Goal: Task Accomplishment & Management: Manage account settings

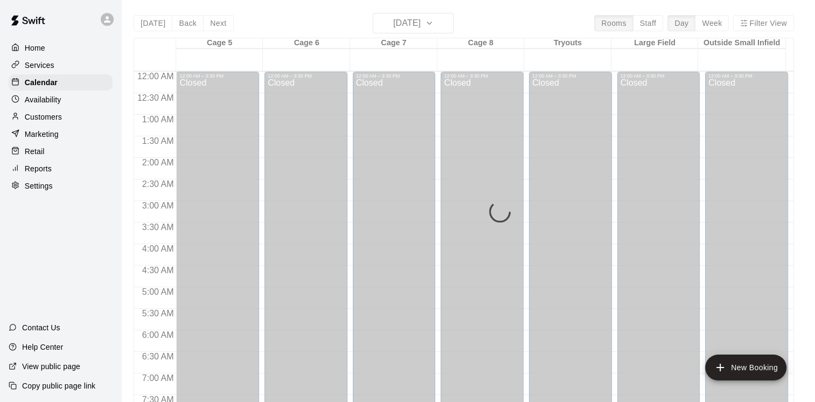
scroll to position [637, 0]
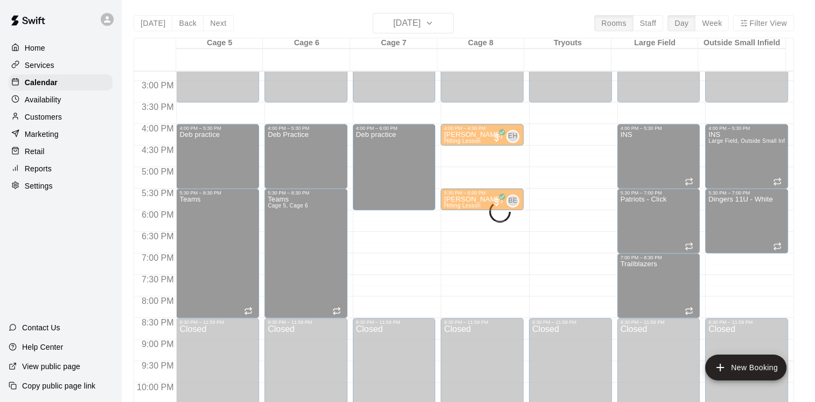
click at [407, 19] on div "[DATE] Back [DATE][DATE] Rooms Staff Day Week Filter View Cage 5 12 Fri Cage 6 …" at bounding box center [464, 214] width 660 height 402
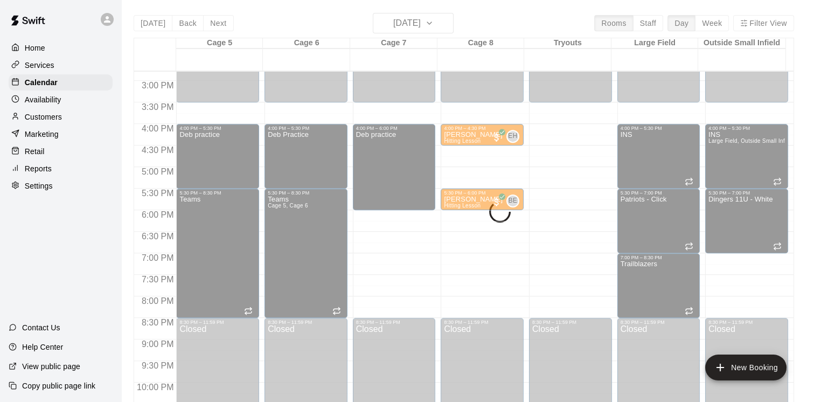
click at [406, 18] on div "[DATE] Back [DATE][DATE] Rooms Staff Day Week Filter View Cage 5 12 Fri Cage 6 …" at bounding box center [464, 214] width 660 height 402
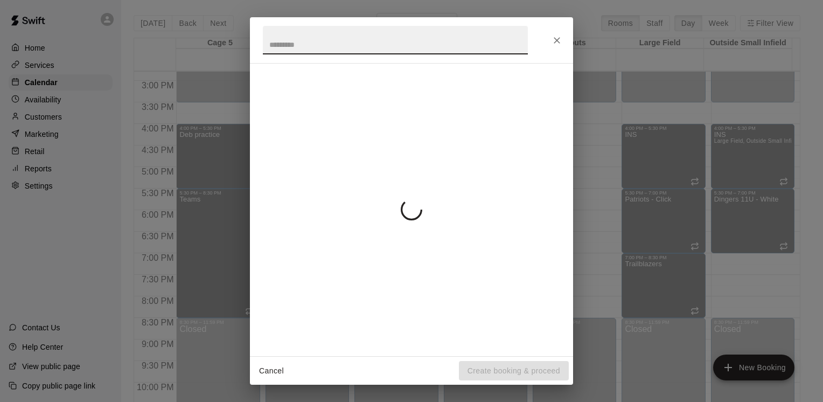
click at [539, 242] on div at bounding box center [411, 209] width 297 height 275
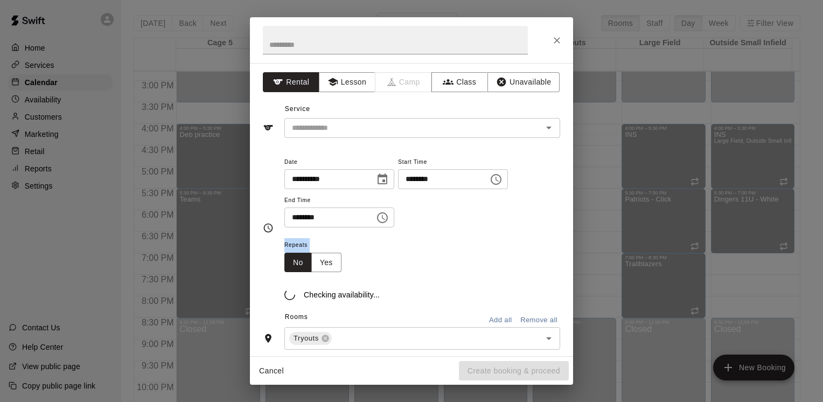
click at [539, 242] on div "Repeats No Yes" at bounding box center [422, 255] width 276 height 34
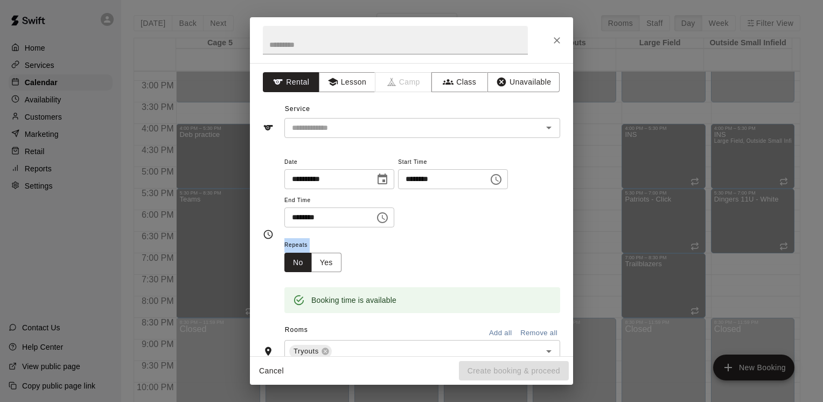
click at [539, 242] on div "Repeats No Yes" at bounding box center [422, 255] width 276 height 34
click at [551, 37] on button "Close" at bounding box center [556, 40] width 19 height 19
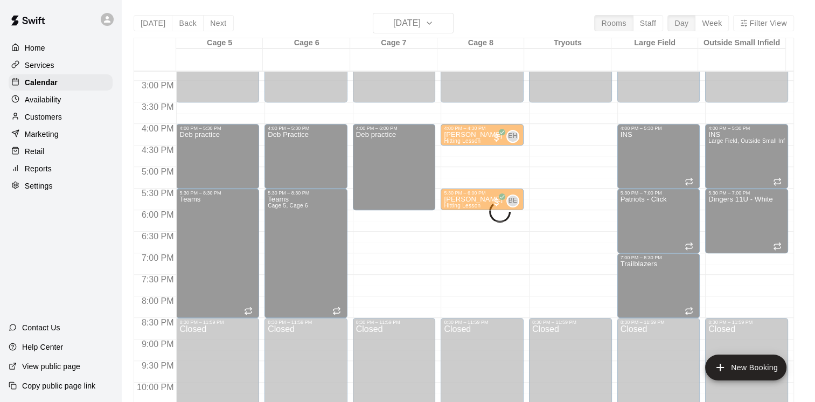
click at [416, 14] on div "[DATE] Back [DATE][DATE] Rooms Staff Day Week Filter View Cage 5 12 Fri Cage 6 …" at bounding box center [464, 214] width 660 height 402
click at [89, 100] on div "Availability" at bounding box center [61, 100] width 104 height 16
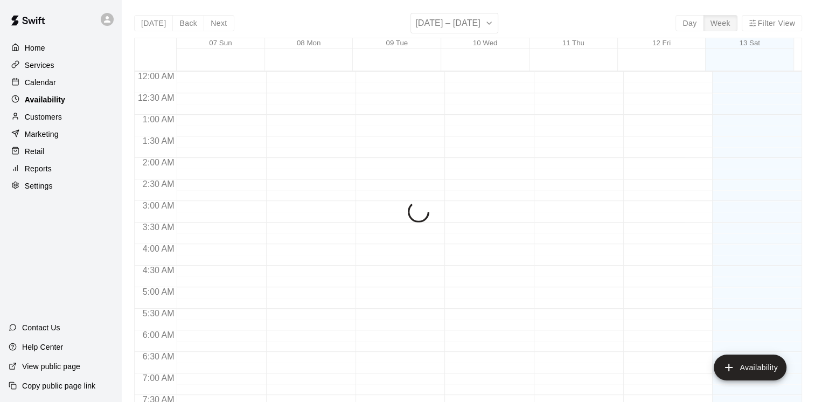
scroll to position [470, 0]
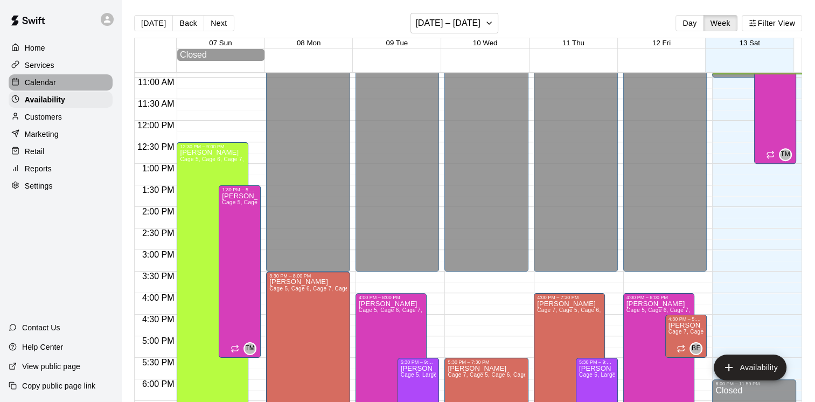
click at [80, 86] on div "Calendar" at bounding box center [61, 82] width 104 height 16
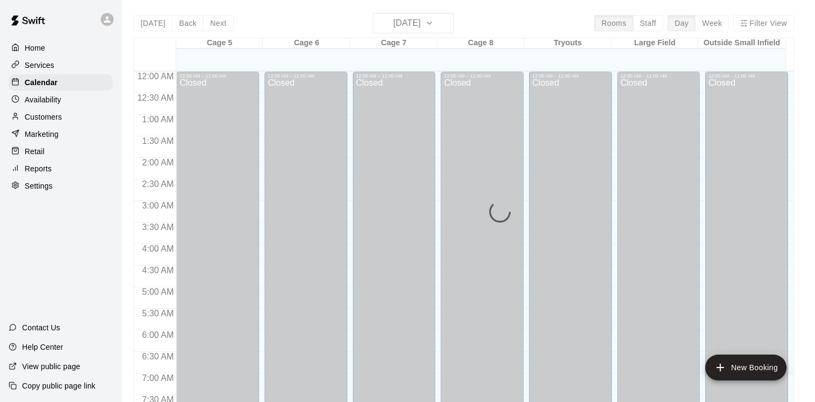
scroll to position [470, 0]
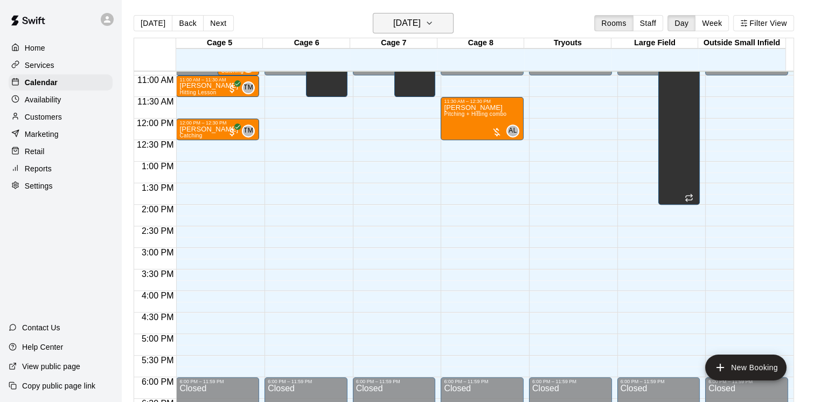
click at [443, 27] on button "[DATE]" at bounding box center [413, 23] width 81 height 20
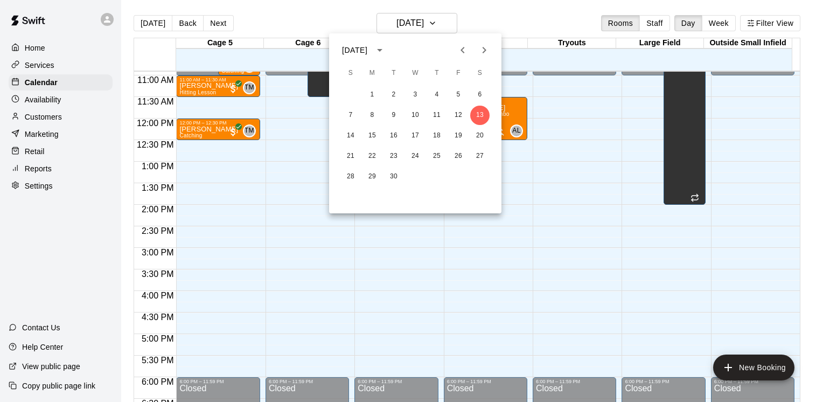
click at [442, 18] on div at bounding box center [411, 201] width 823 height 402
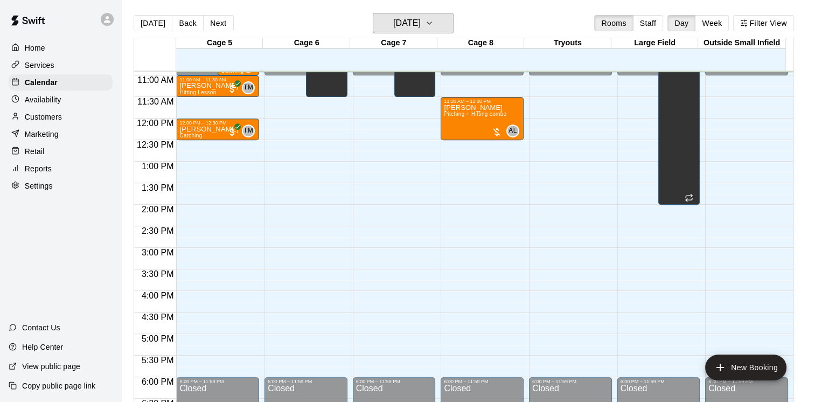
scroll to position [309, 0]
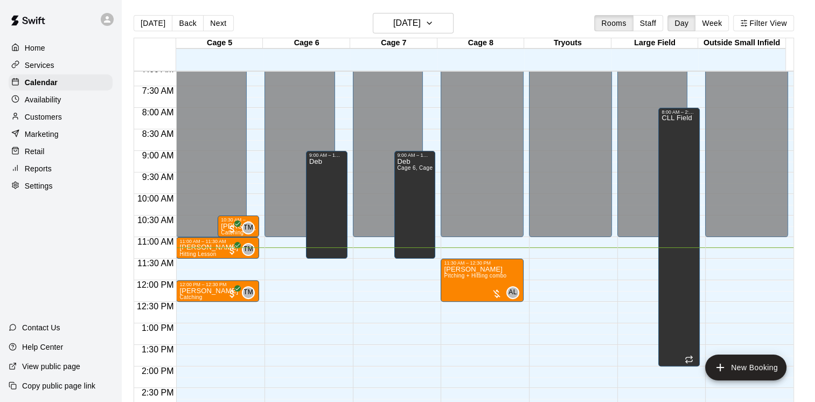
click at [60, 105] on p "Availability" at bounding box center [43, 99] width 37 height 11
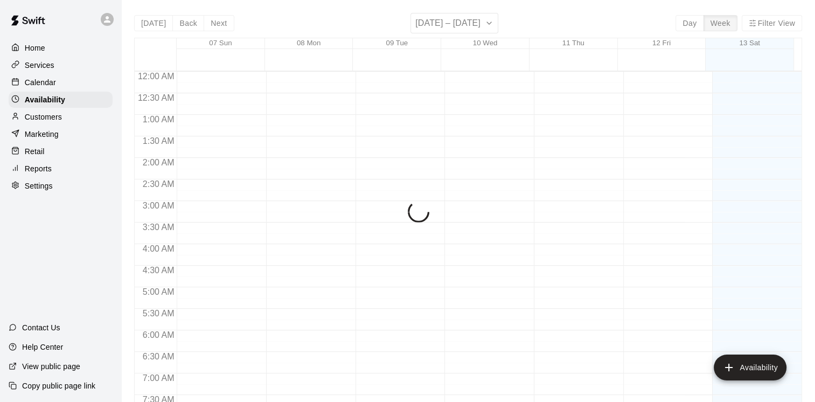
scroll to position [485, 0]
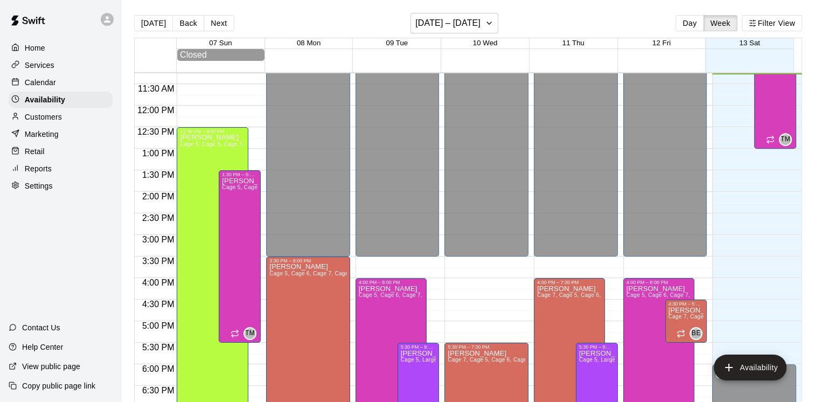
click at [54, 116] on p "Customers" at bounding box center [43, 116] width 37 height 11
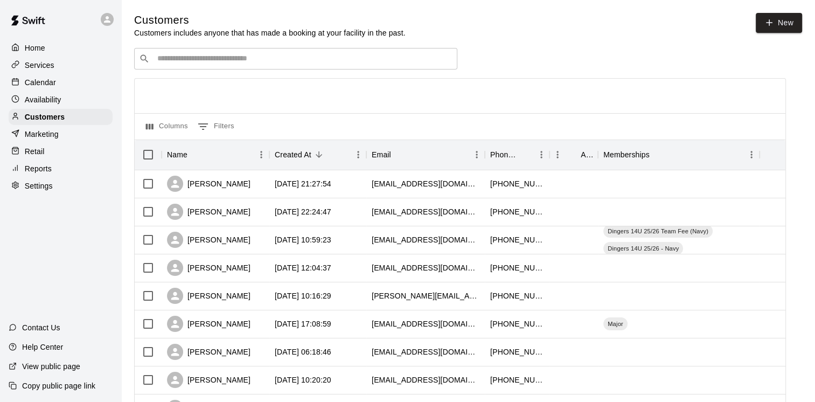
click at [252, 59] on input "Search customers by name or email" at bounding box center [303, 58] width 298 height 11
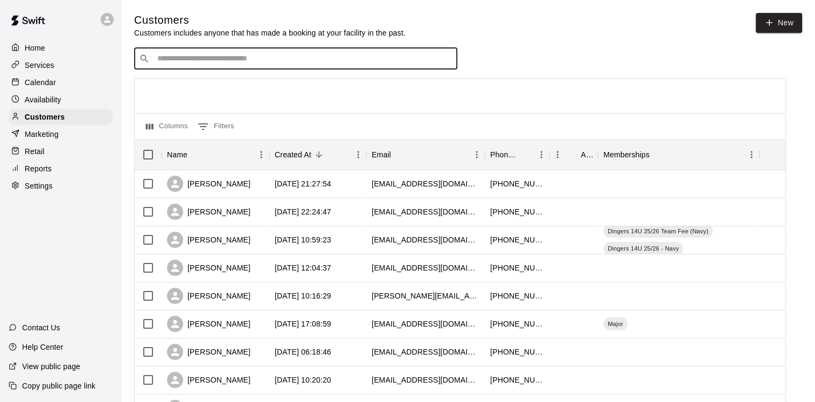
click at [231, 64] on input "Search customers by name or email" at bounding box center [303, 58] width 298 height 11
type input "*****"
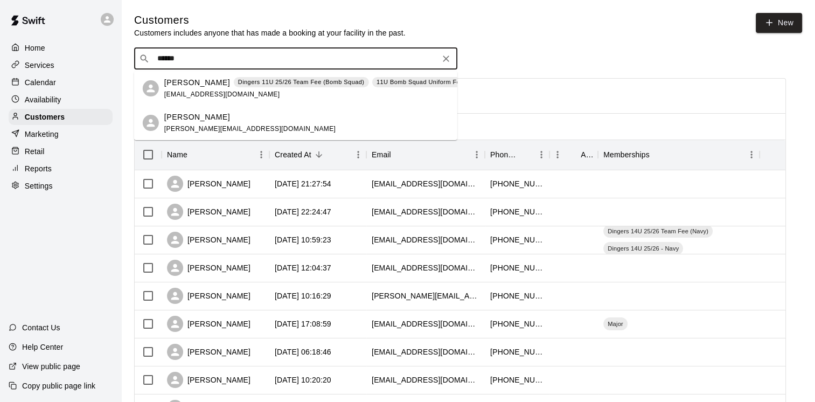
click at [198, 92] on span "[EMAIL_ADDRESS][DOMAIN_NAME]" at bounding box center [222, 94] width 116 height 8
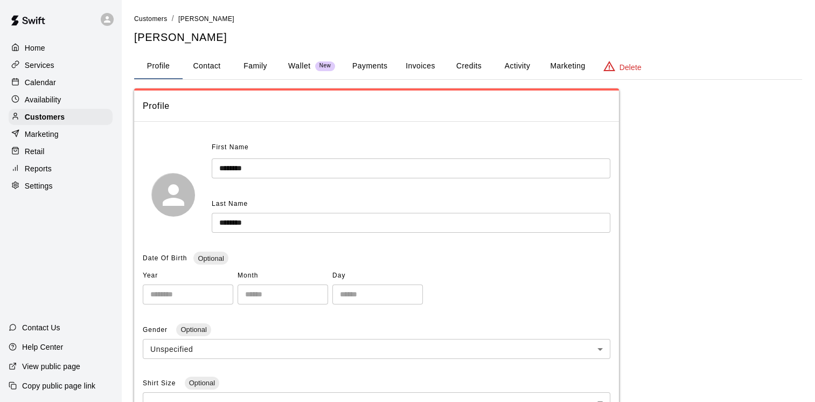
click at [222, 70] on button "Contact" at bounding box center [207, 66] width 48 height 26
select select "**"
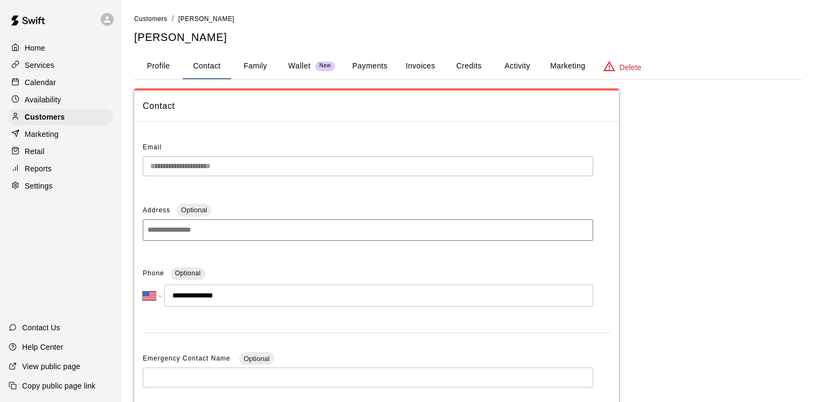
click at [259, 66] on button "Family" at bounding box center [255, 66] width 48 height 26
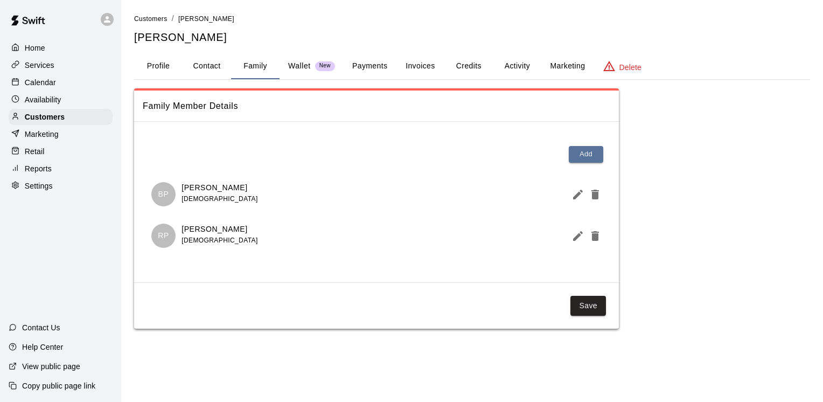
click at [72, 100] on div "Availability" at bounding box center [61, 100] width 104 height 16
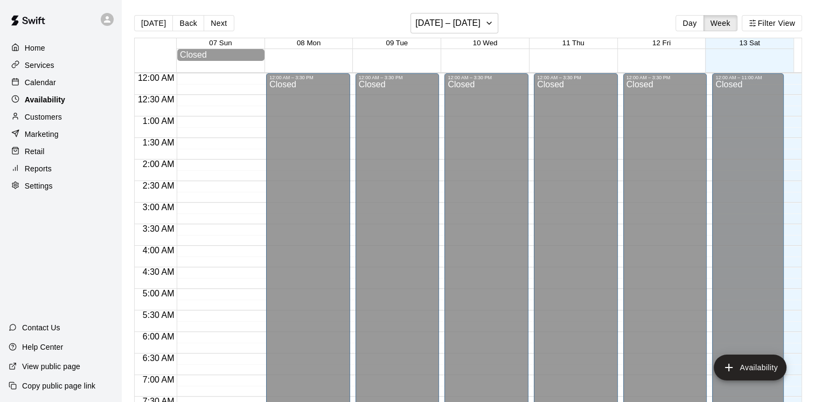
scroll to position [485, 0]
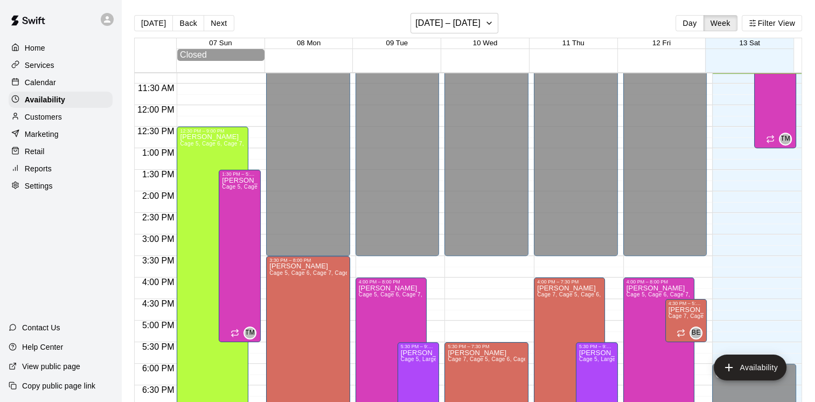
click at [39, 76] on div "Calendar" at bounding box center [61, 82] width 104 height 16
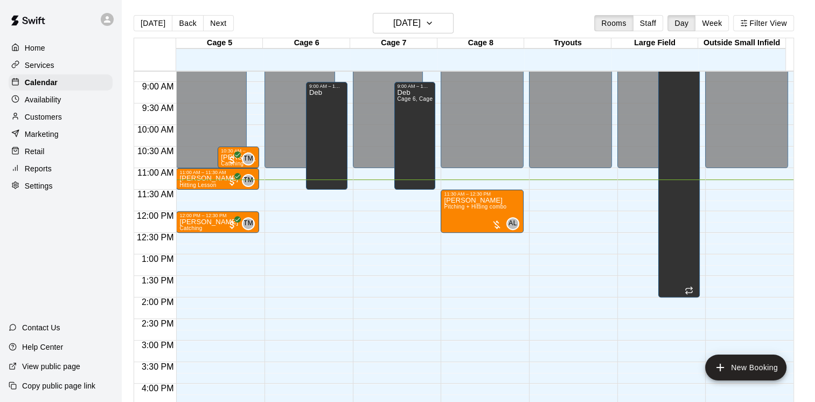
scroll to position [431, 0]
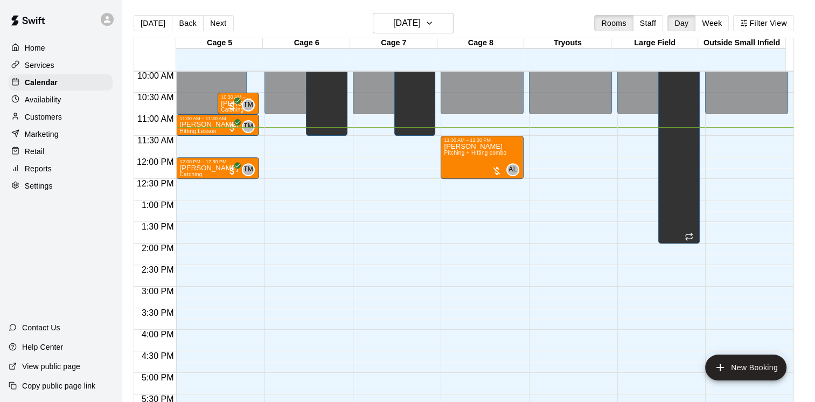
click at [393, 160] on div "12:00 AM – 11:00 AM Closed 6:00 PM – 11:59 PM Closed 9:00 AM – 11:30 AM [PERSON…" at bounding box center [394, 157] width 83 height 1034
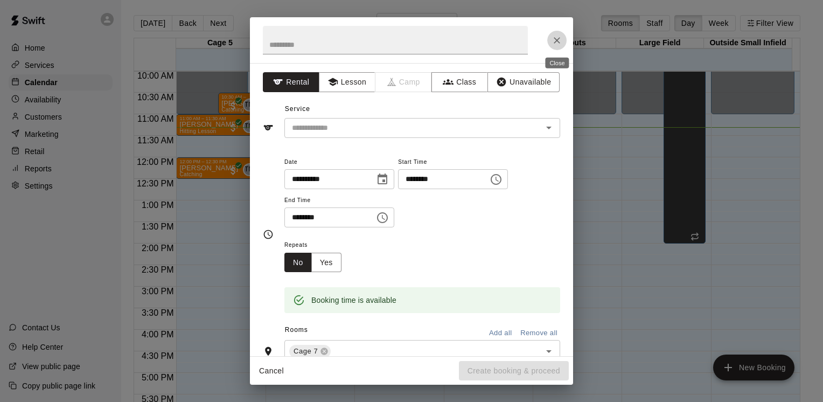
click at [553, 44] on icon "Close" at bounding box center [556, 40] width 11 height 11
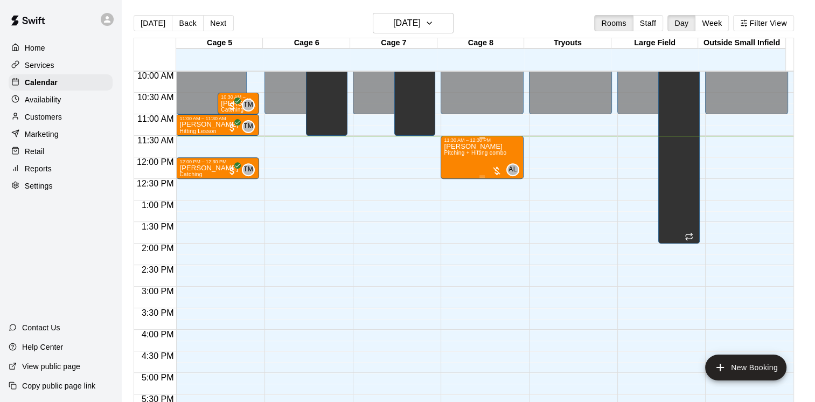
click at [493, 171] on div at bounding box center [496, 170] width 11 height 11
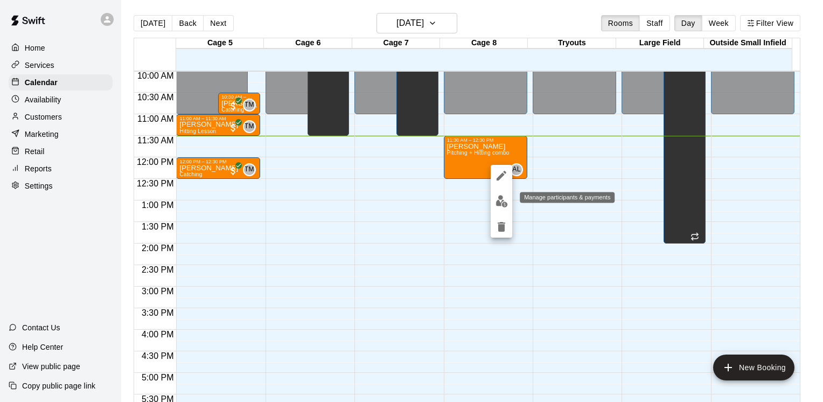
click at [502, 197] on img "edit" at bounding box center [501, 201] width 12 height 12
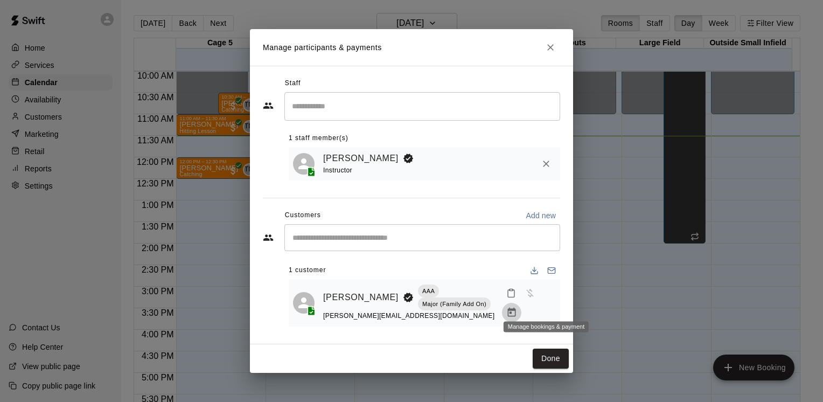
click at [515, 308] on icon "Manage bookings & payment" at bounding box center [511, 312] width 8 height 9
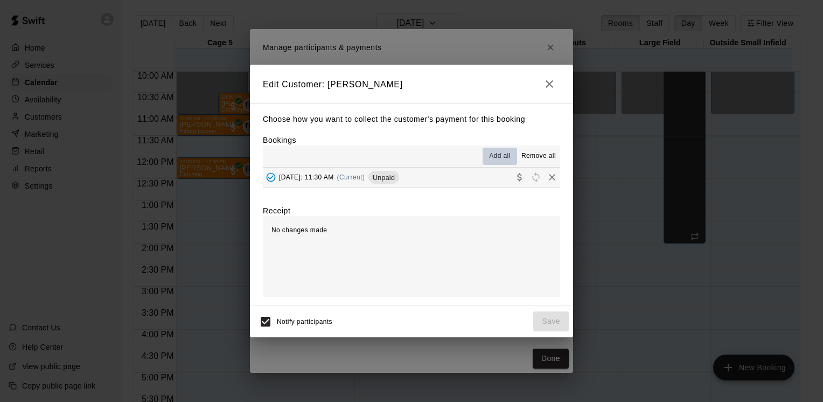
click at [493, 155] on span "Add all" at bounding box center [500, 156] width 22 height 11
click at [548, 82] on icon "button" at bounding box center [550, 84] width 8 height 8
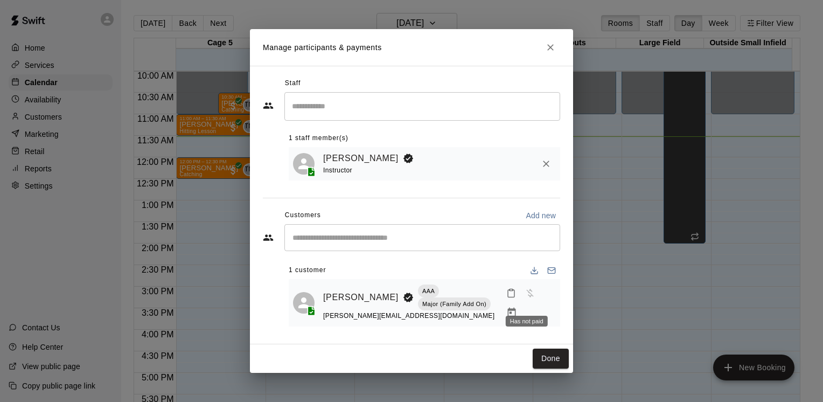
click at [528, 310] on div "Has not paid" at bounding box center [527, 317] width 44 height 19
click at [522, 297] on span "Has not paid" at bounding box center [529, 292] width 19 height 9
click at [523, 297] on span "Has not paid" at bounding box center [529, 292] width 19 height 9
drag, startPoint x: 523, startPoint y: 303, endPoint x: 539, endPoint y: 301, distance: 16.2
click at [521, 303] on button "Manage bookings & payment" at bounding box center [511, 312] width 19 height 19
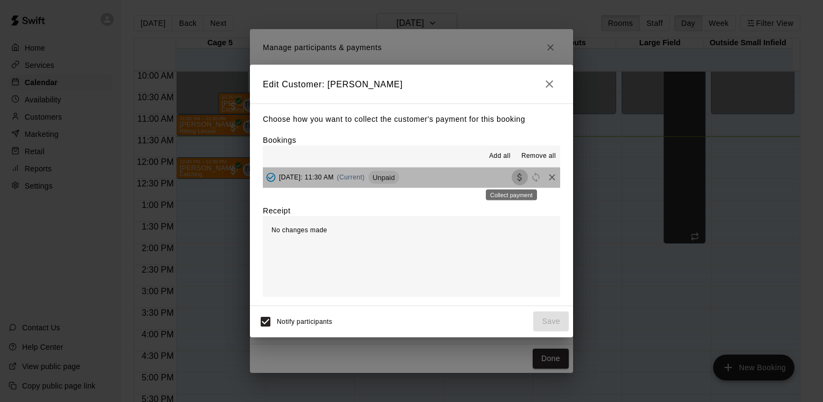
click at [517, 180] on icon "Collect payment" at bounding box center [519, 177] width 4 height 8
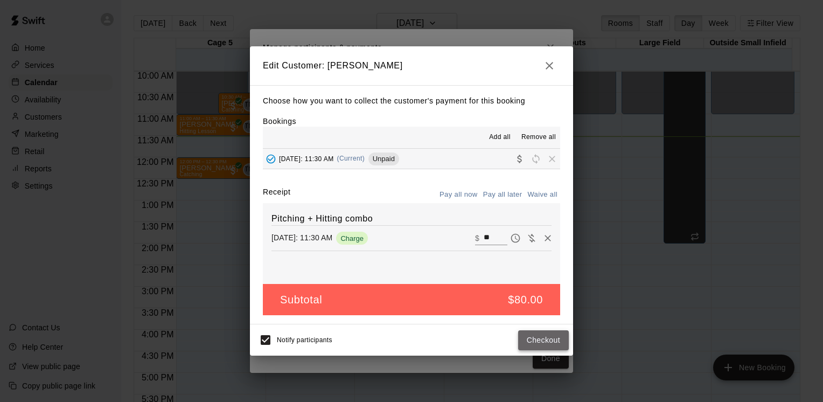
click at [543, 340] on button "Checkout" at bounding box center [543, 340] width 51 height 20
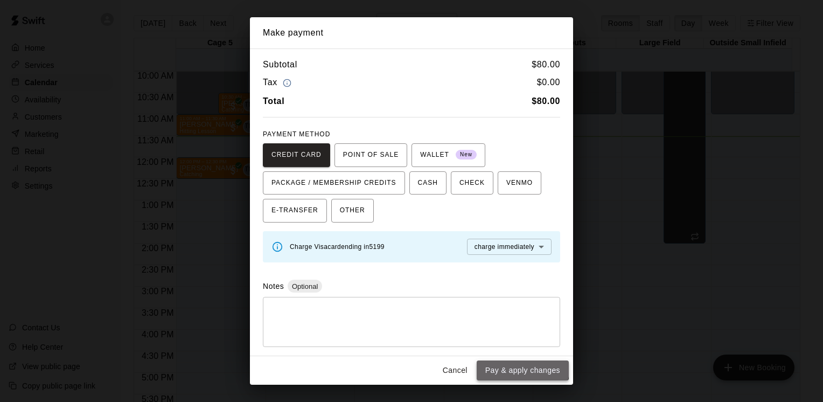
click at [519, 366] on button "Pay & apply changes" at bounding box center [523, 370] width 92 height 20
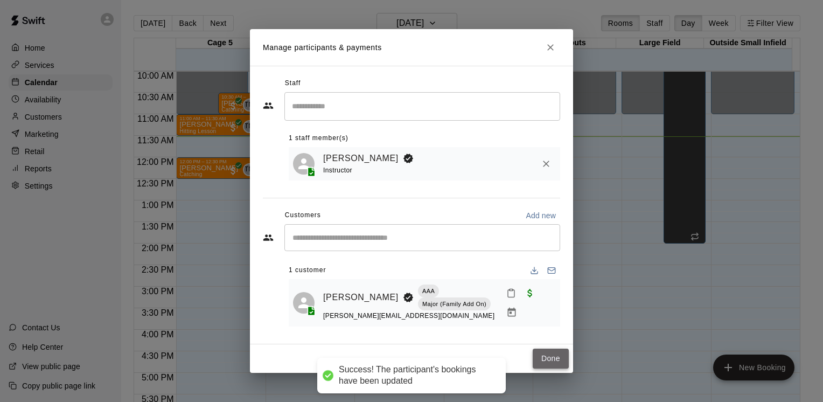
click at [556, 354] on button "Done" at bounding box center [551, 358] width 36 height 20
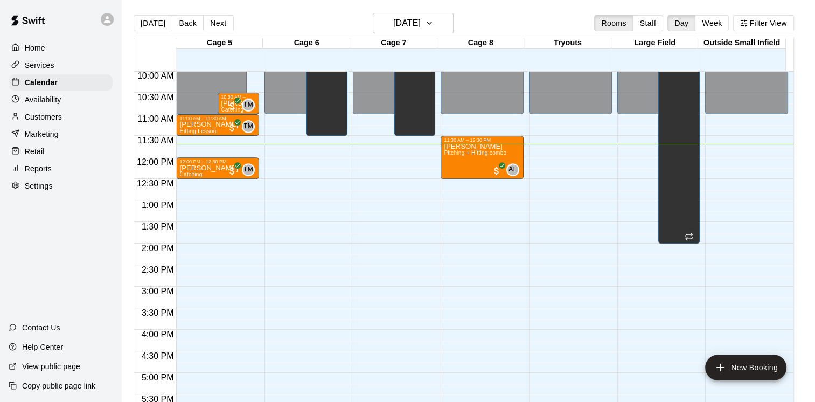
scroll to position [17, 0]
